Goal: Check status

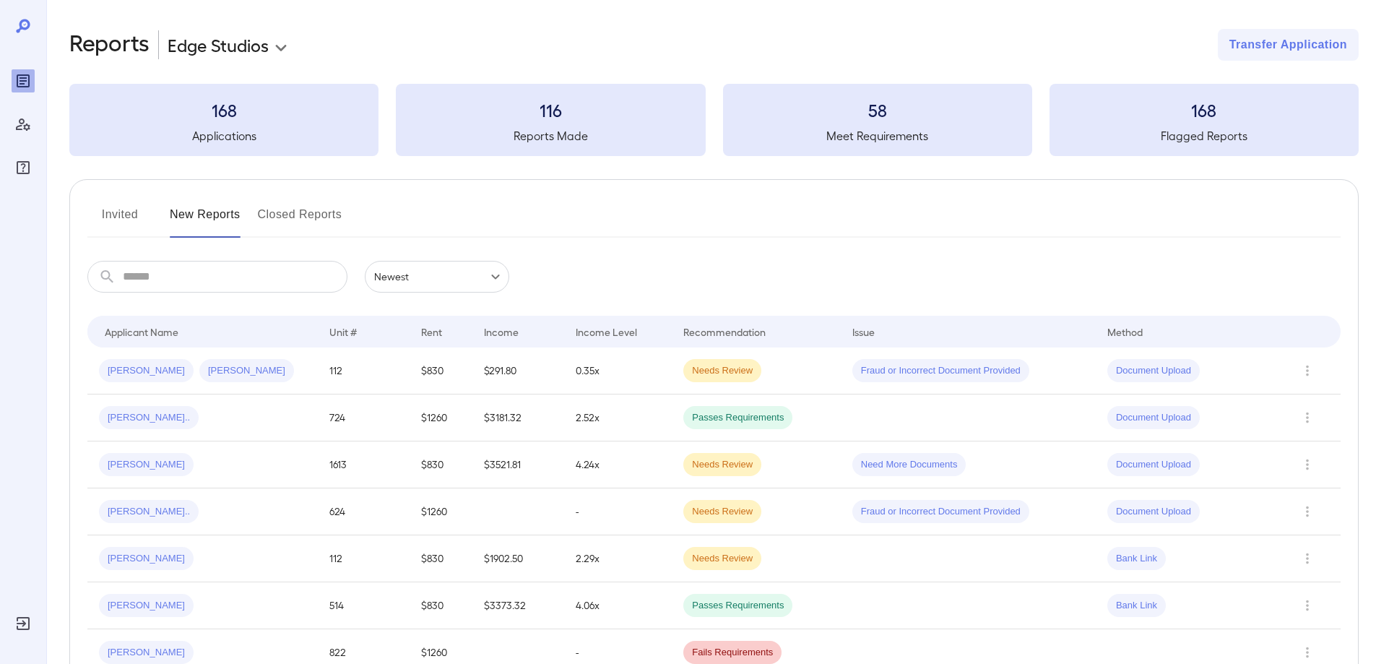
click at [130, 219] on button "Invited" at bounding box center [119, 220] width 65 height 35
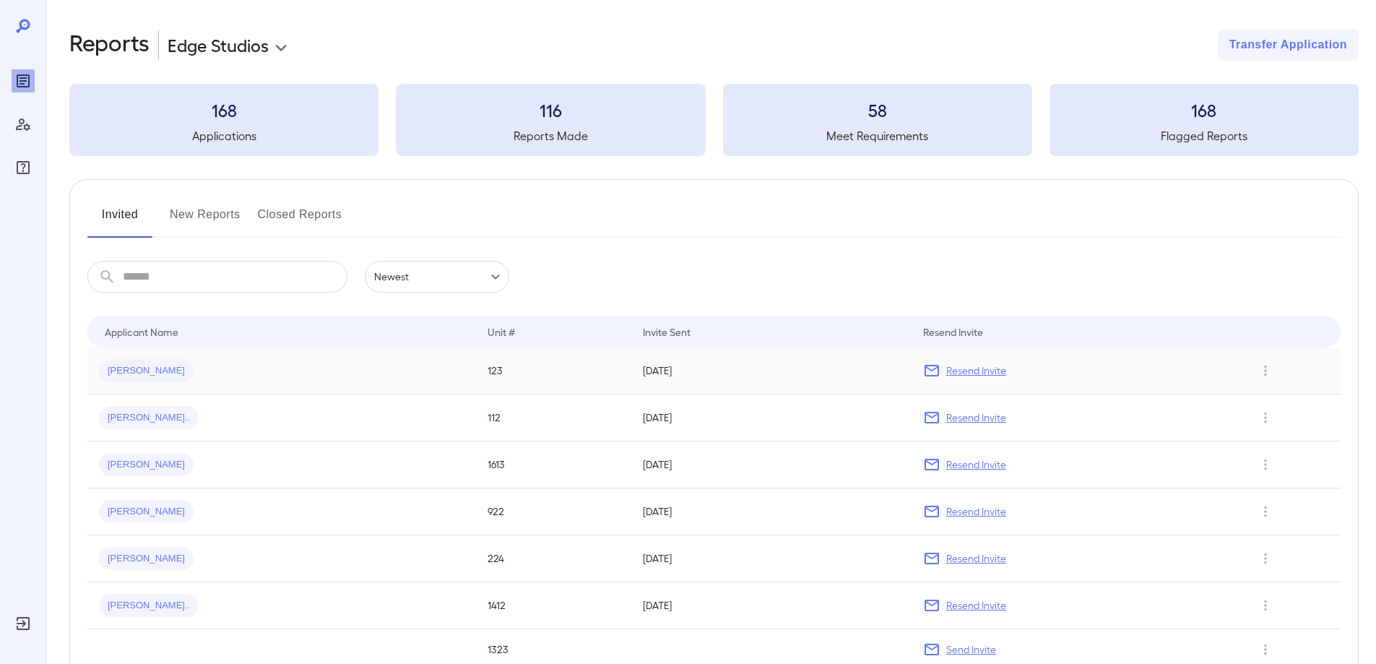
click at [379, 367] on div "Guillermo n..." at bounding box center [282, 370] width 366 height 23
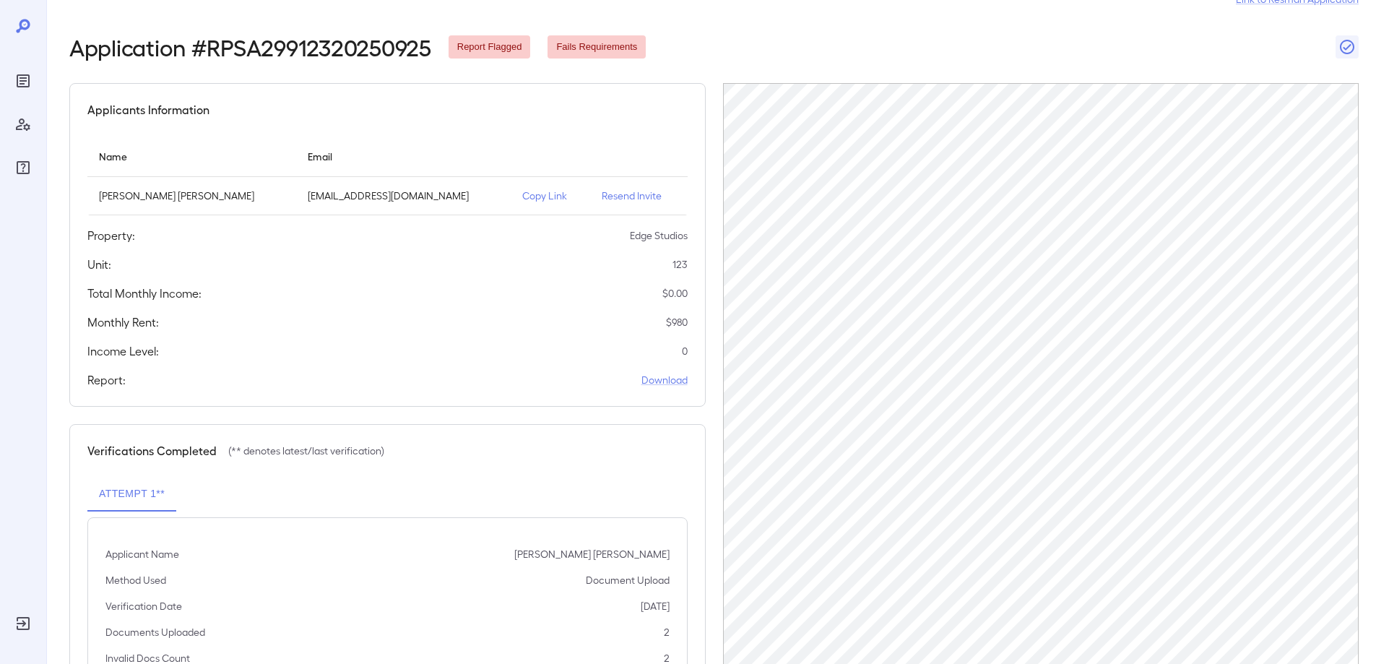
scroll to position [139, 0]
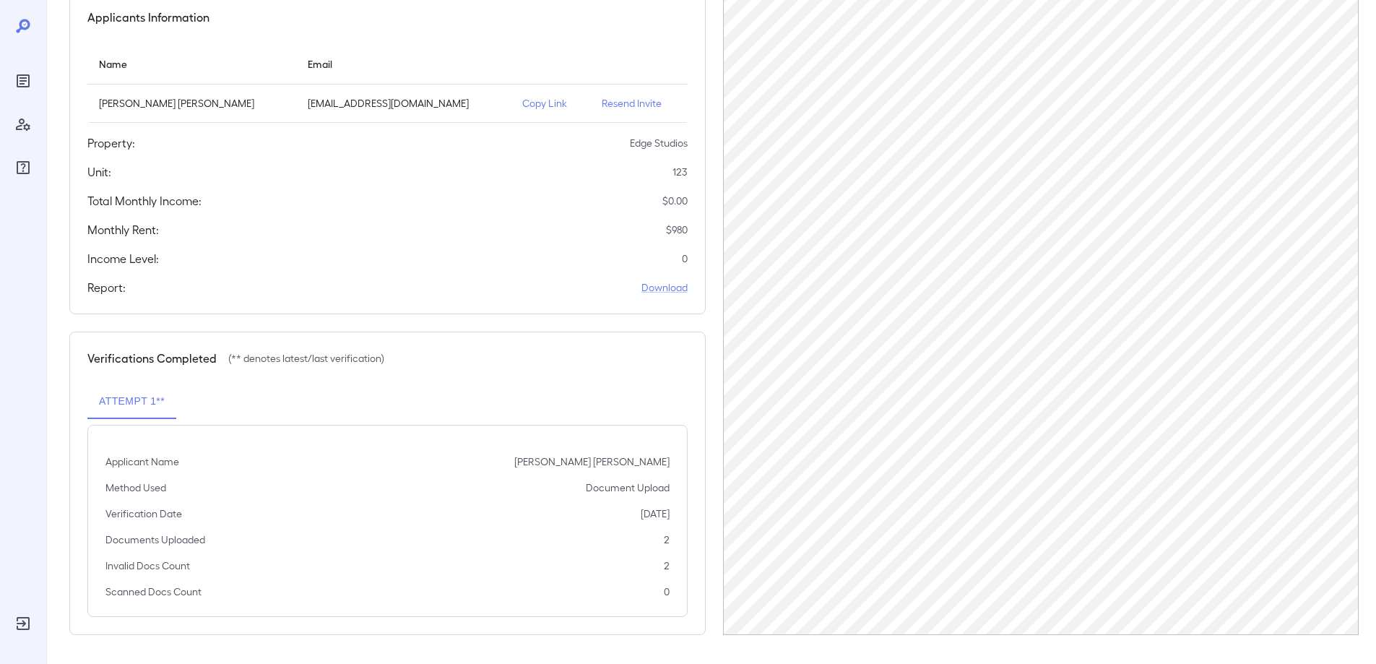
drag, startPoint x: 1361, startPoint y: 342, endPoint x: 713, endPoint y: 363, distance: 647.7
click at [713, 363] on div "Applicants Information Name Email Guillermo na Sanchez billsanchez60@yahoo.com …" at bounding box center [714, 313] width 1290 height 644
